Goal: Information Seeking & Learning: Learn about a topic

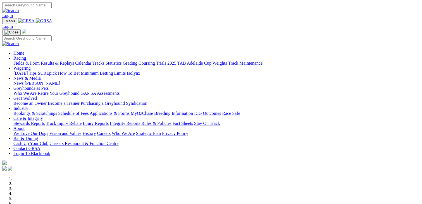
scroll to position [251, 0]
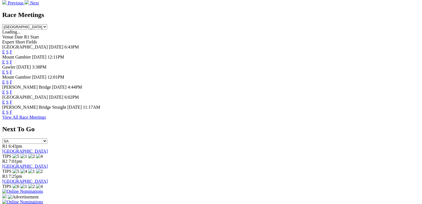
click at [12, 101] on link "F" at bounding box center [11, 102] width 3 height 5
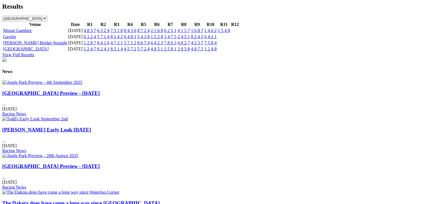
scroll to position [642, 0]
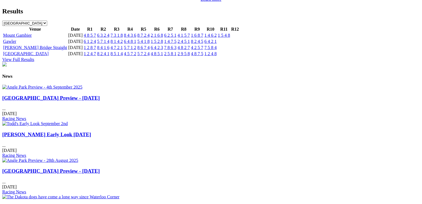
click at [66, 101] on link "[GEOGRAPHIC_DATA] Preview - [DATE]" at bounding box center [50, 98] width 97 height 6
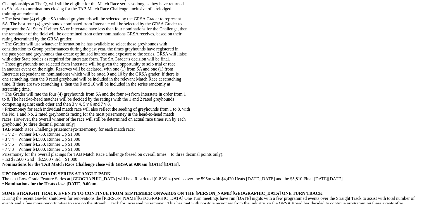
scroll to position [1340, 0]
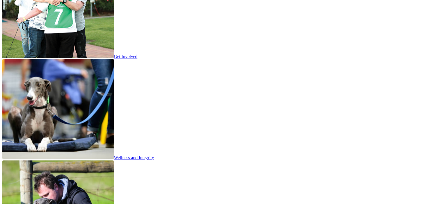
scroll to position [921, 0]
